Goal: Find specific page/section: Find specific page/section

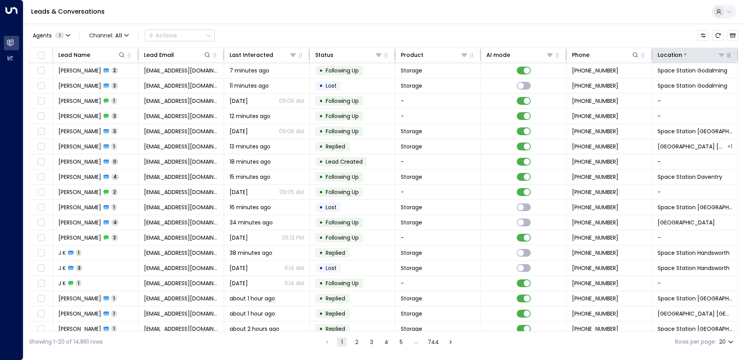
click at [720, 56] on icon at bounding box center [721, 55] width 6 height 6
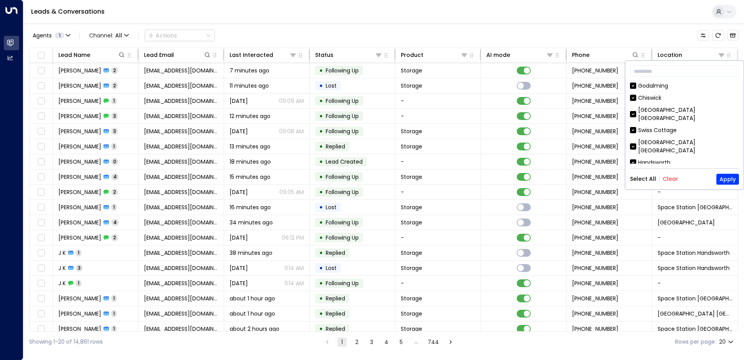
click at [668, 176] on button "Clear" at bounding box center [671, 179] width 16 height 6
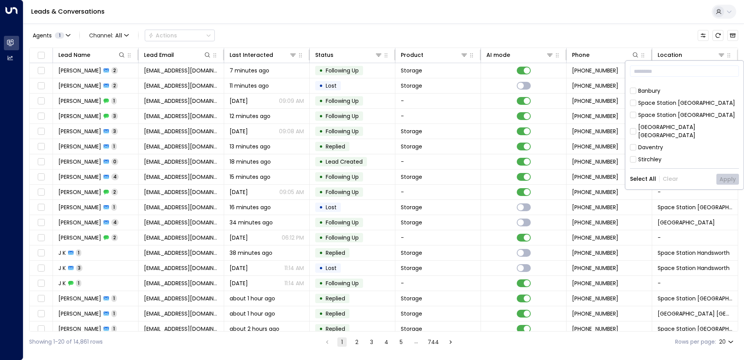
scroll to position [173, 0]
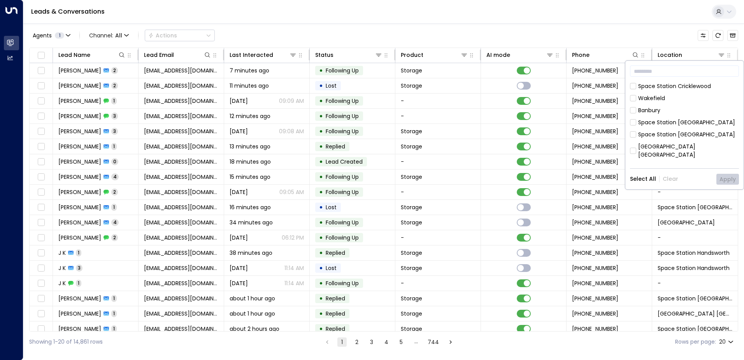
click at [681, 118] on div "Space Station [GEOGRAPHIC_DATA]" at bounding box center [686, 122] width 97 height 8
click at [730, 178] on button "Apply" at bounding box center [727, 179] width 23 height 11
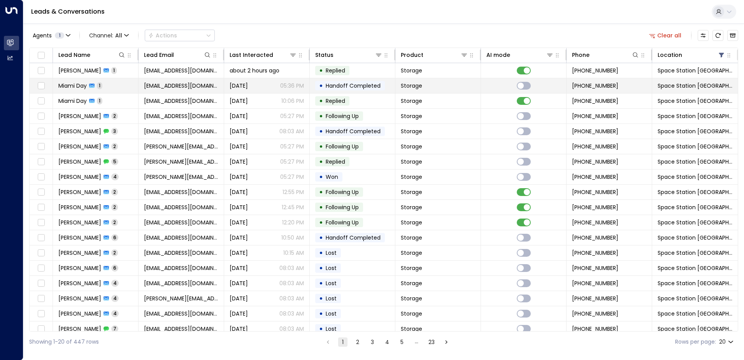
click at [382, 83] on div "• Handoff Completed" at bounding box center [350, 85] width 70 height 9
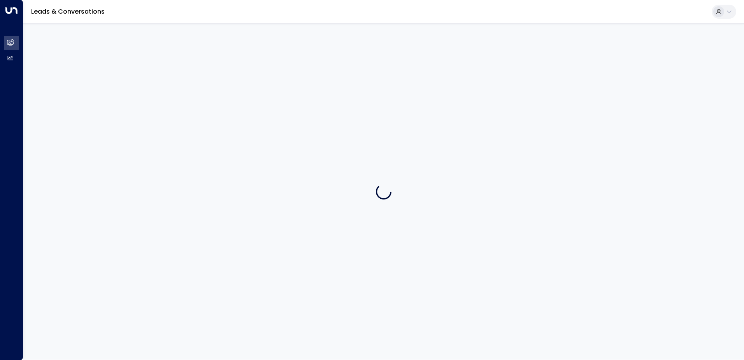
click at [382, 83] on div at bounding box center [383, 191] width 721 height 336
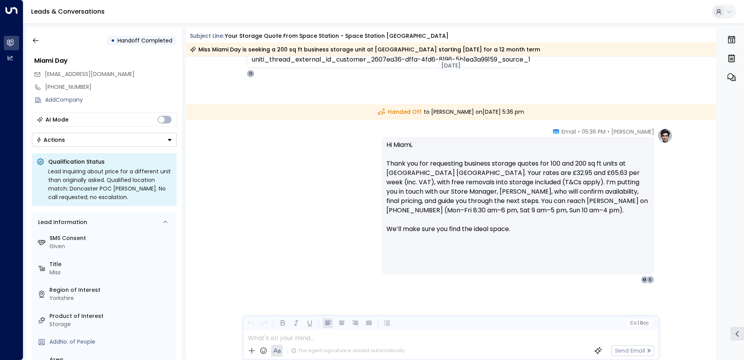
scroll to position [237, 0]
